Goal: Check status: Check status

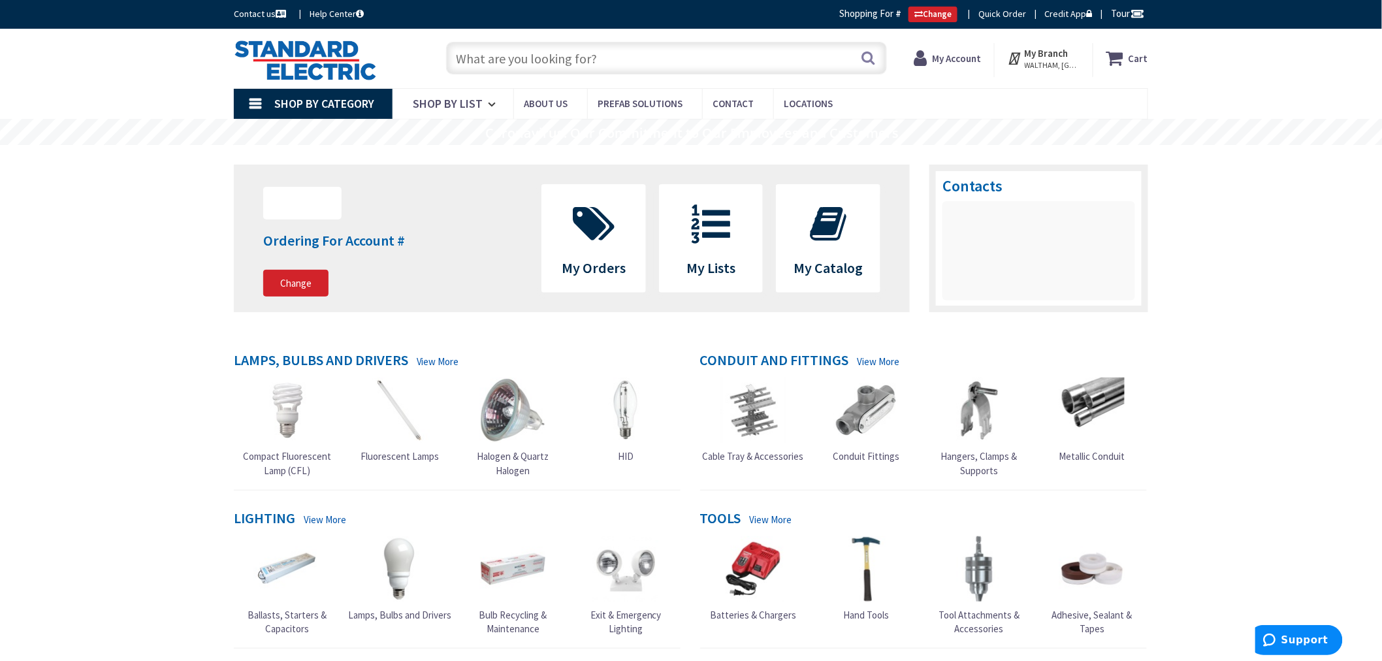
click at [955, 57] on strong "My Account" at bounding box center [956, 58] width 49 height 12
click at [596, 263] on span "My Orders" at bounding box center [593, 238] width 103 height 107
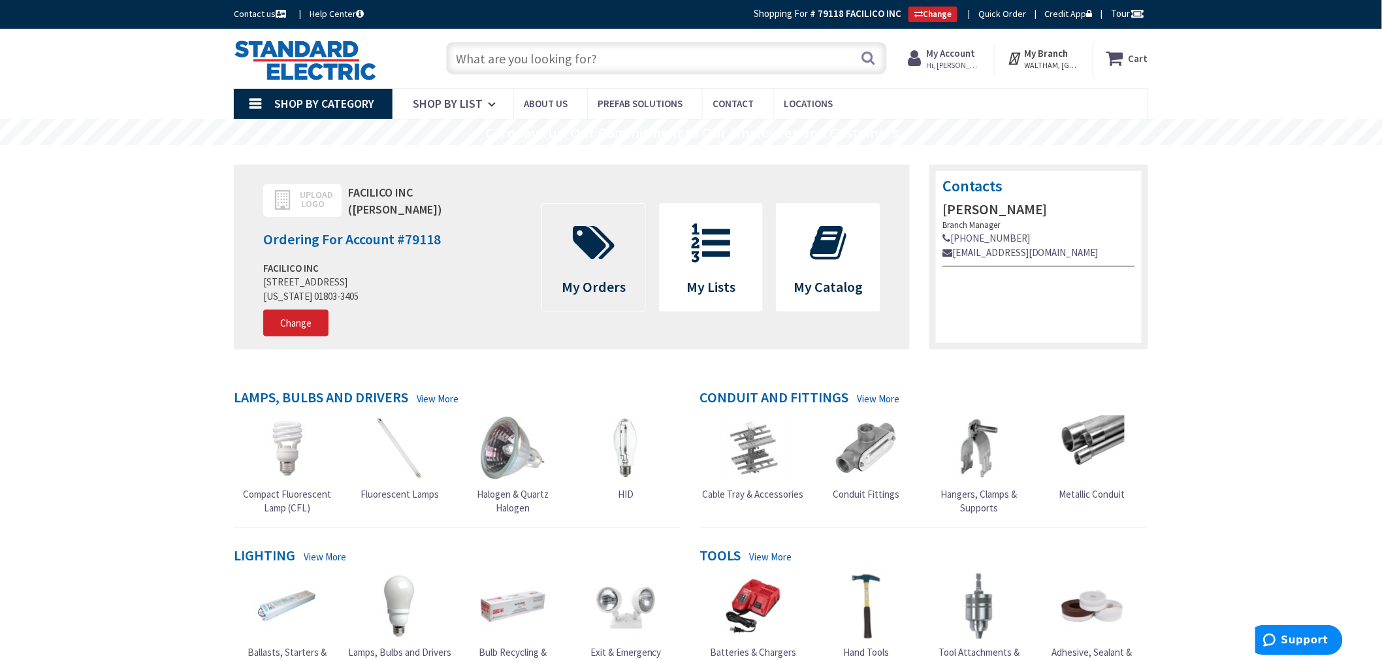
click at [589, 253] on icon at bounding box center [593, 242] width 55 height 39
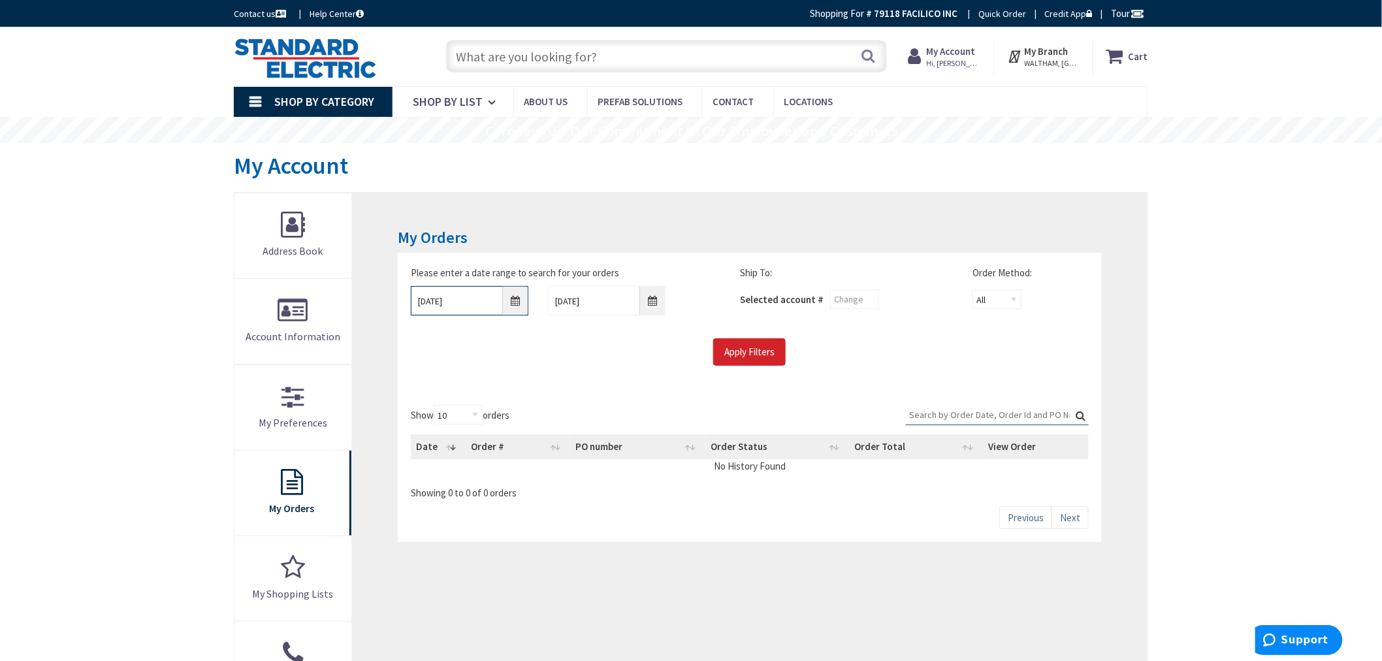
click at [513, 304] on input "[DATE]" at bounding box center [470, 300] width 118 height 29
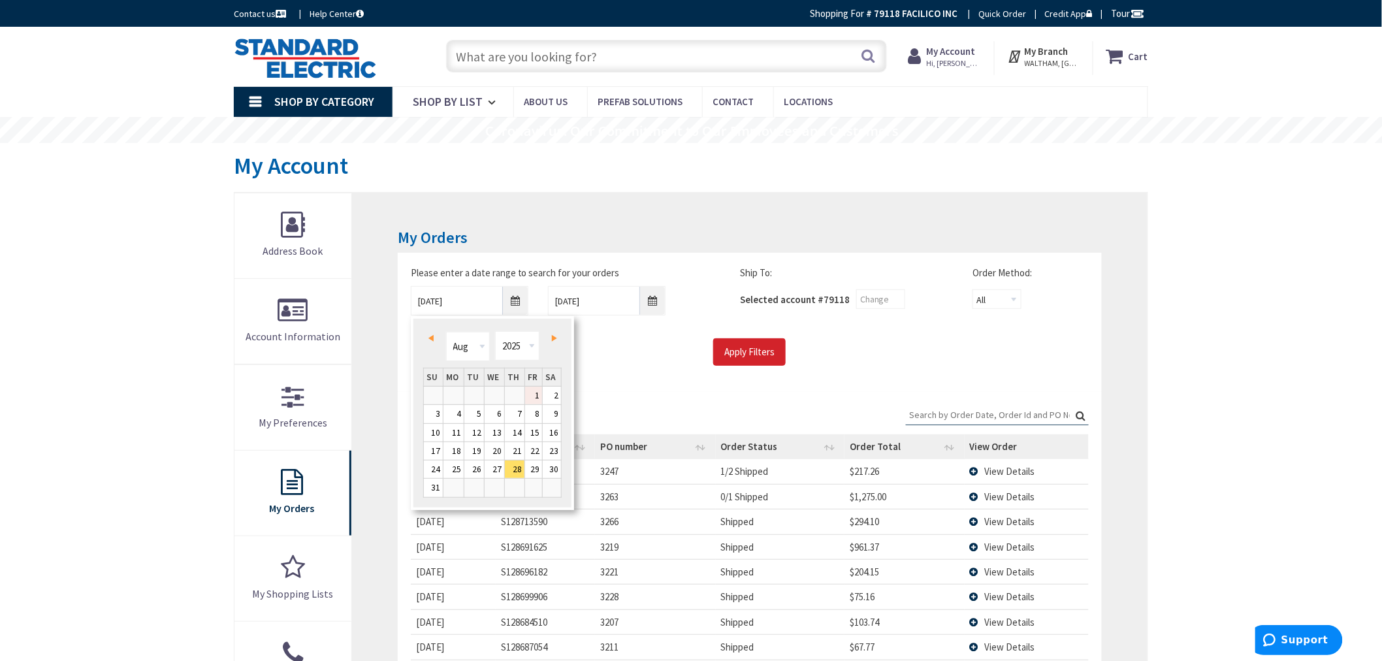
click at [531, 390] on link "1" at bounding box center [534, 396] width 18 height 18
type input "[DATE]"
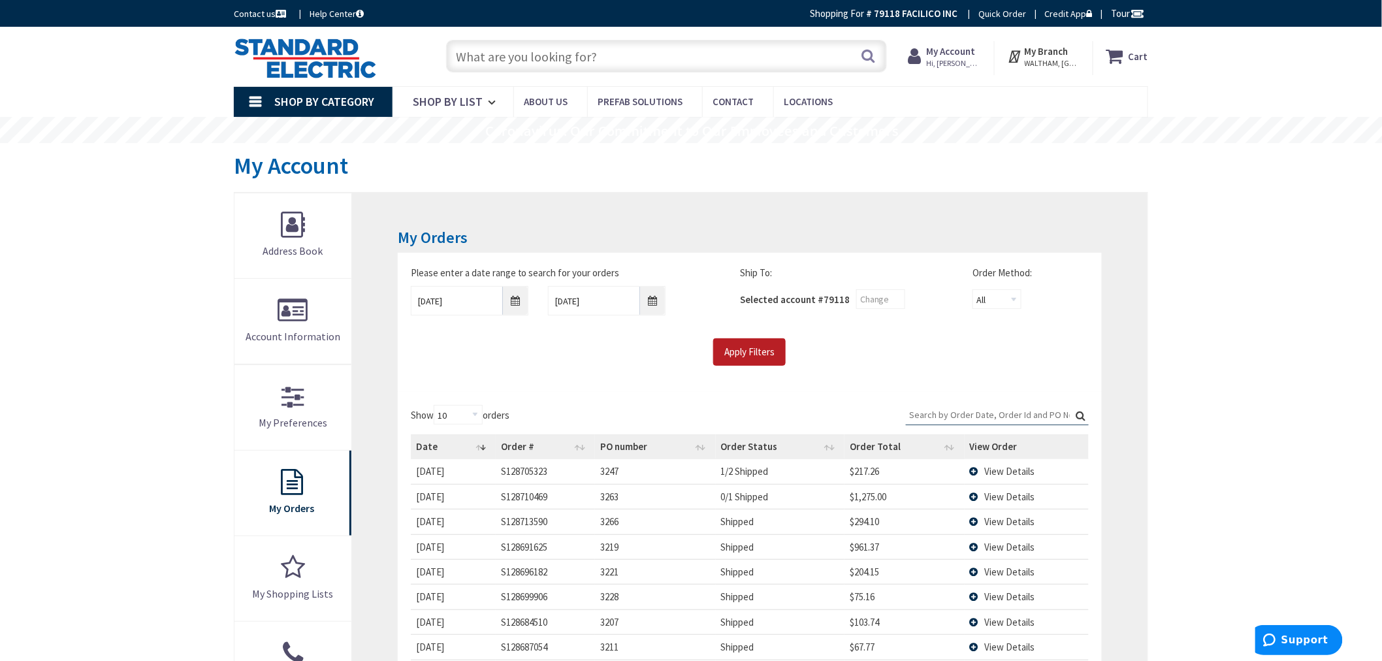
click at [775, 345] on input "Apply Filters" at bounding box center [749, 351] width 72 height 27
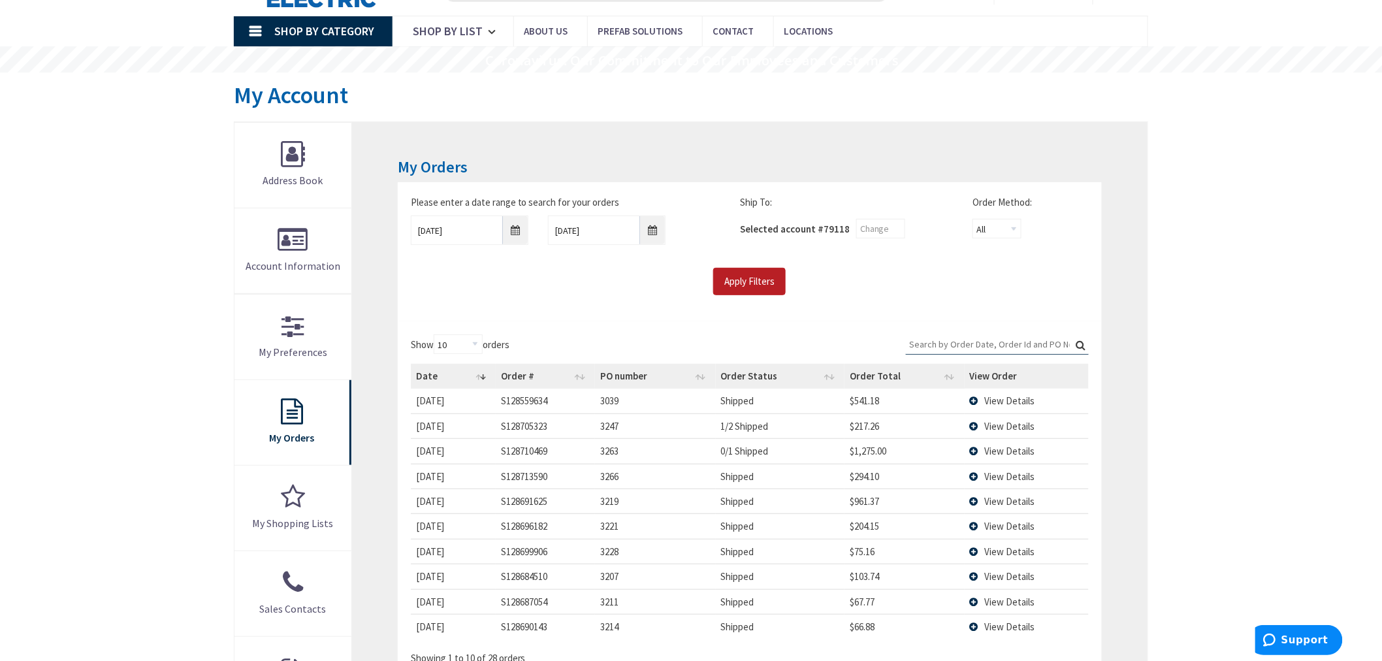
type input "[PERSON_NAME][GEOGRAPHIC_DATA], [GEOGRAPHIC_DATA]"
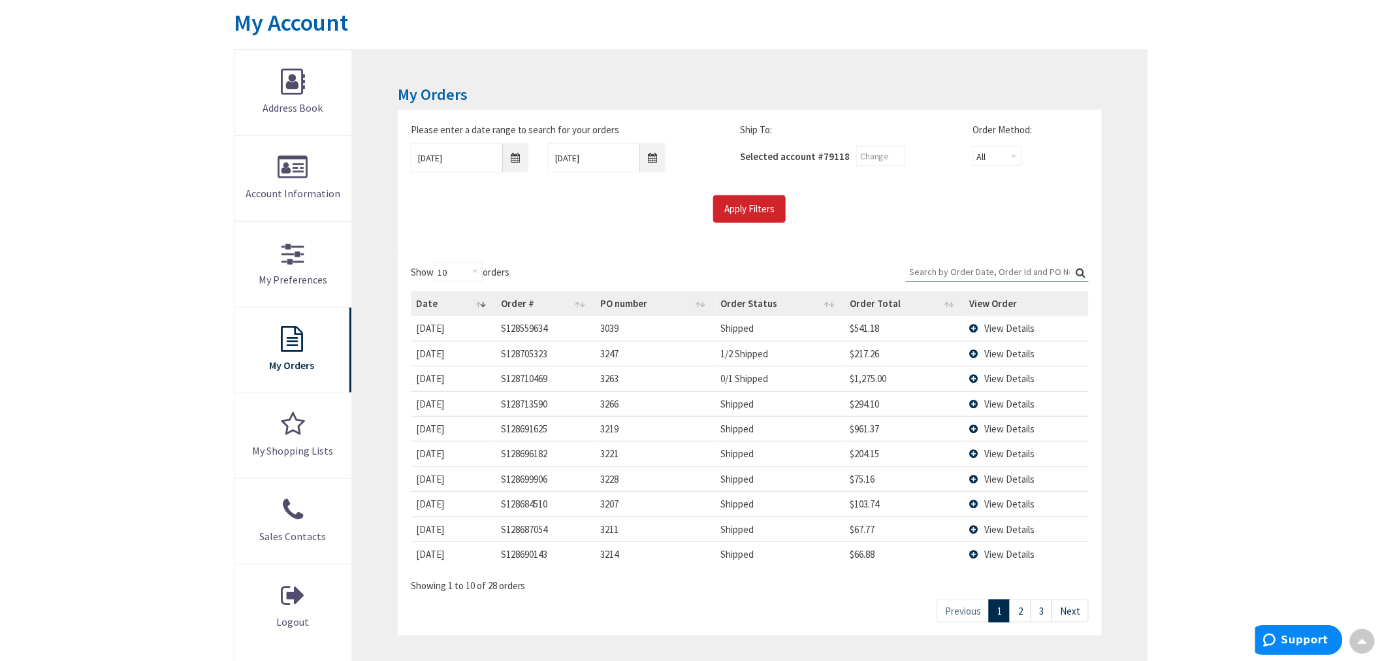
click at [974, 504] on td "View Details" at bounding box center [1027, 503] width 125 height 25
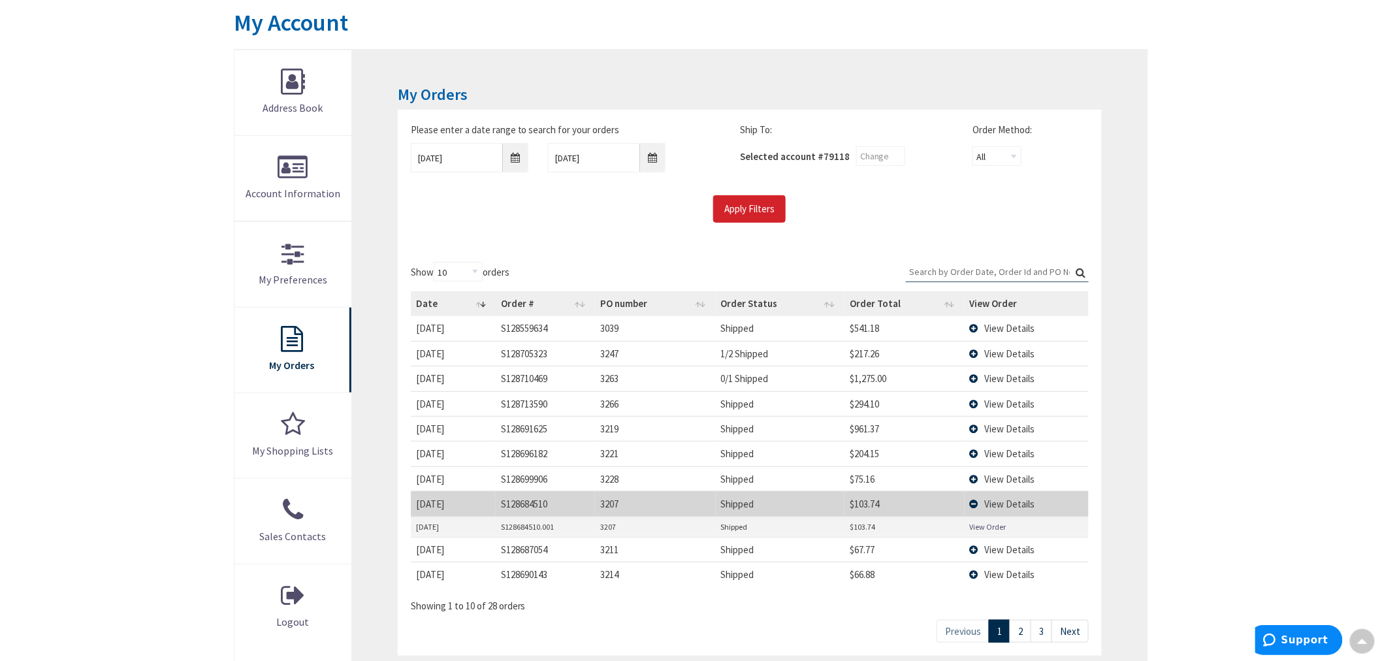
click at [986, 524] on link "View Order" at bounding box center [988, 526] width 37 height 11
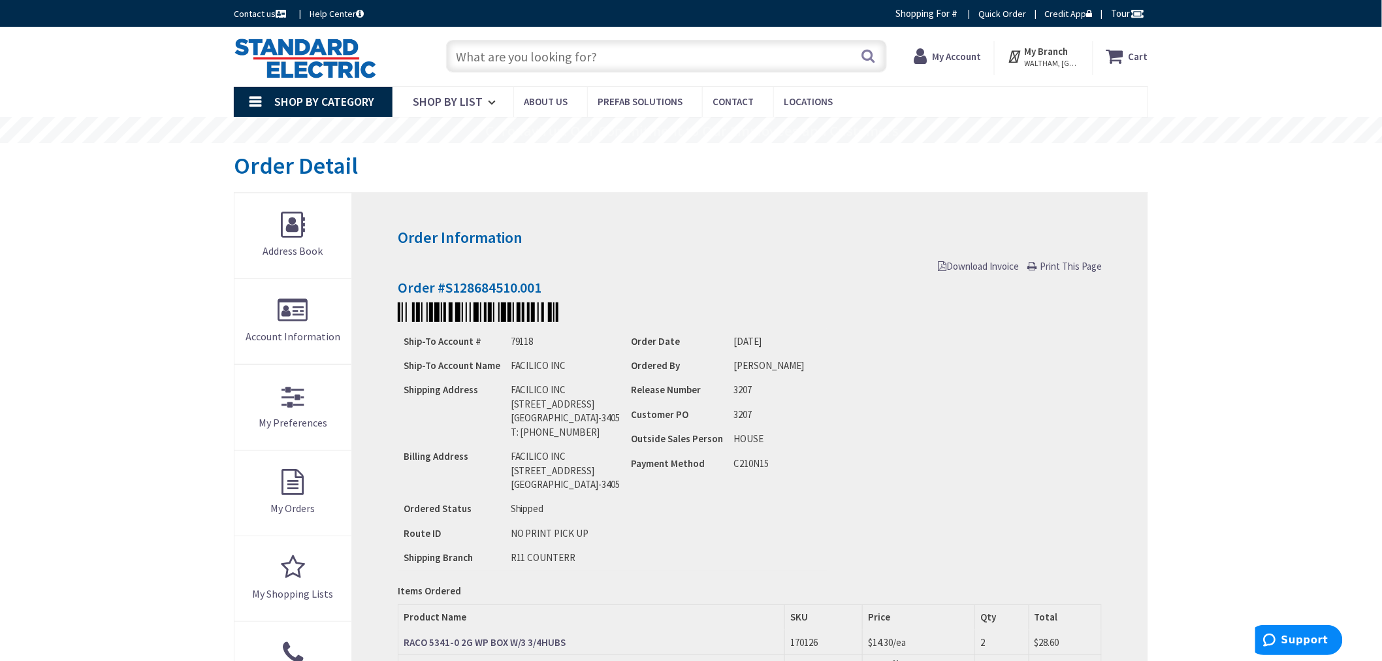
click at [970, 263] on span "Download Invoice" at bounding box center [978, 266] width 81 height 12
